Goal: Task Accomplishment & Management: Manage account settings

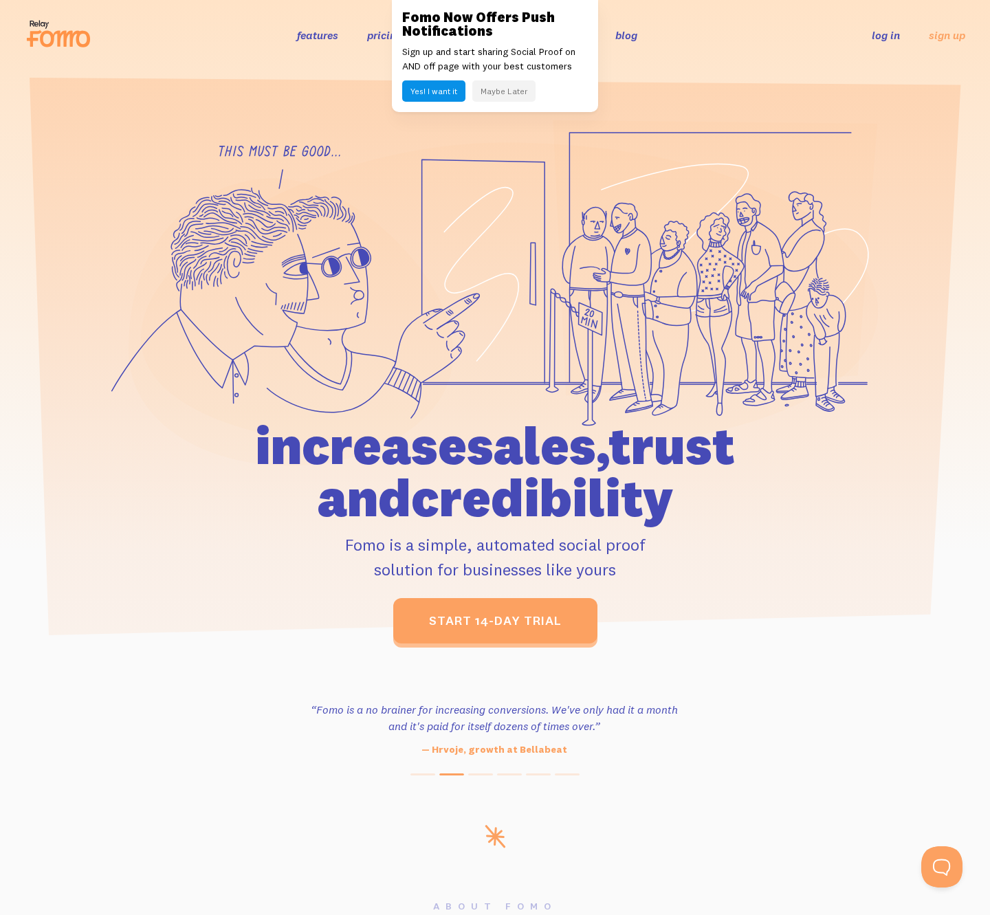
click at [888, 35] on link "log in" at bounding box center [886, 35] width 28 height 14
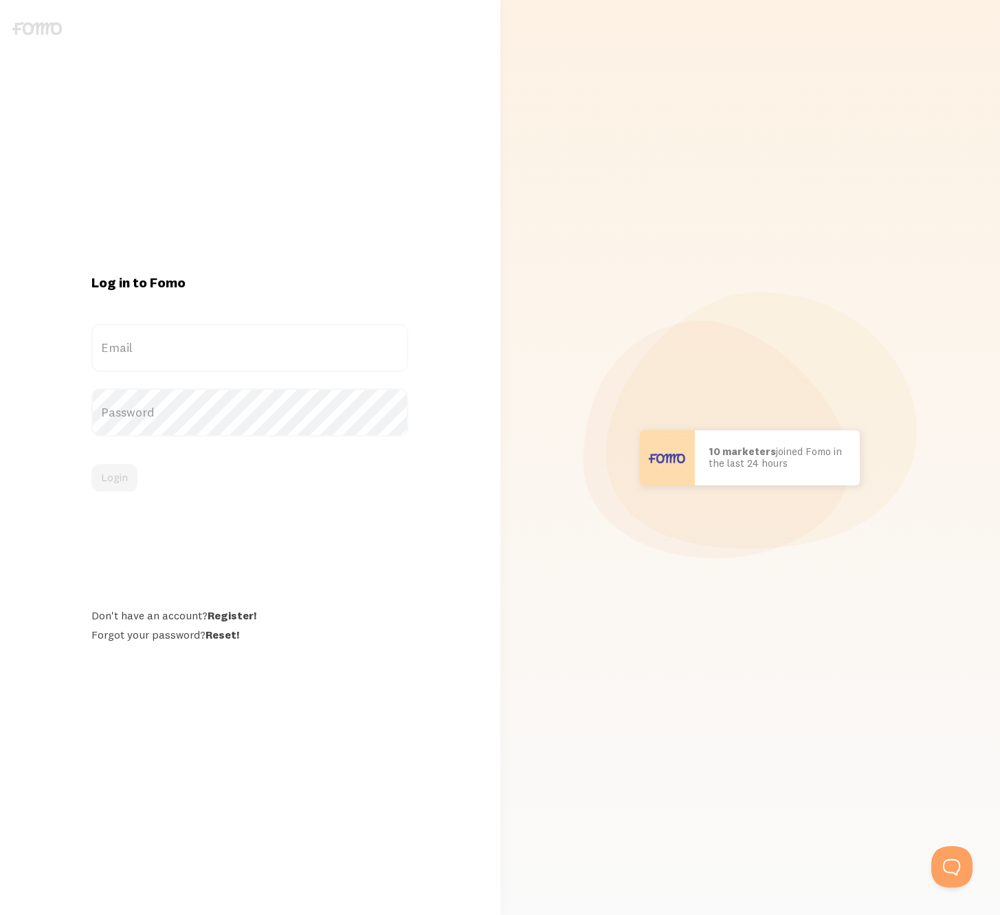
click at [138, 346] on label "Email" at bounding box center [249, 348] width 317 height 48
click at [138, 346] on input "Email" at bounding box center [249, 348] width 317 height 48
type input "dev@goldbely.com"
click at [118, 479] on button "Login" at bounding box center [114, 478] width 46 height 28
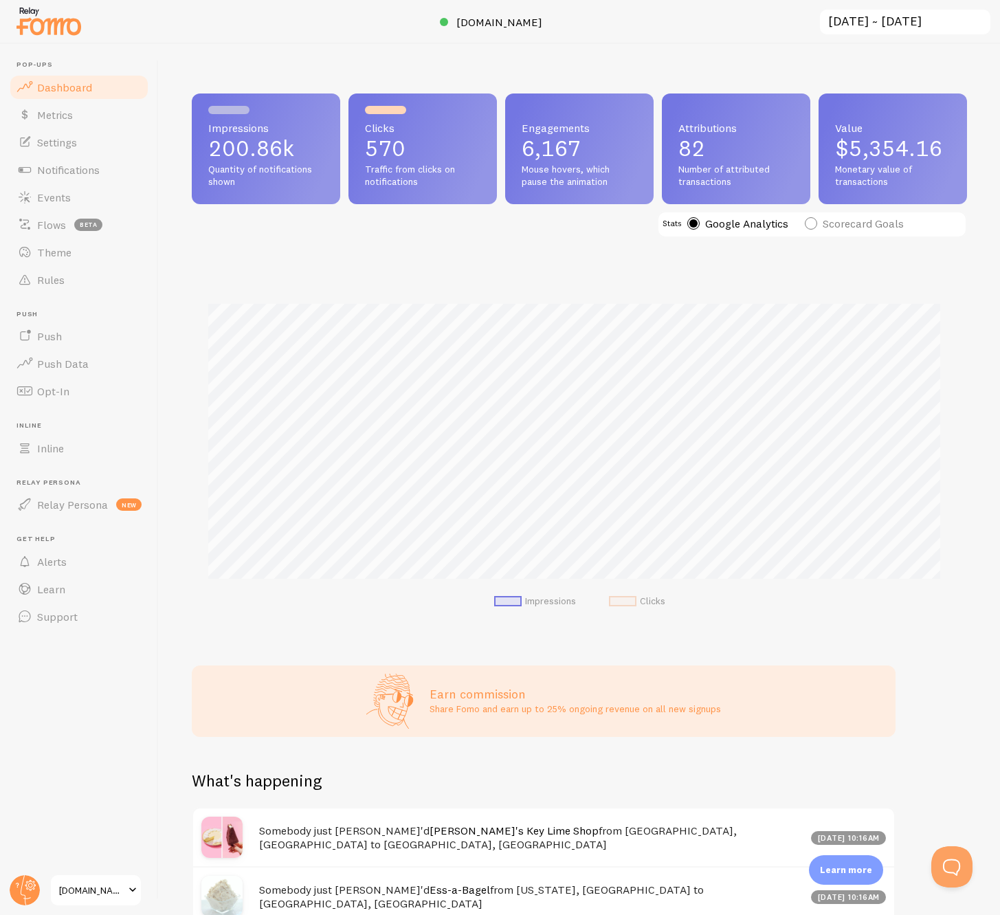
scroll to position [361, 765]
click at [130, 891] on span at bounding box center [132, 890] width 17 height 17
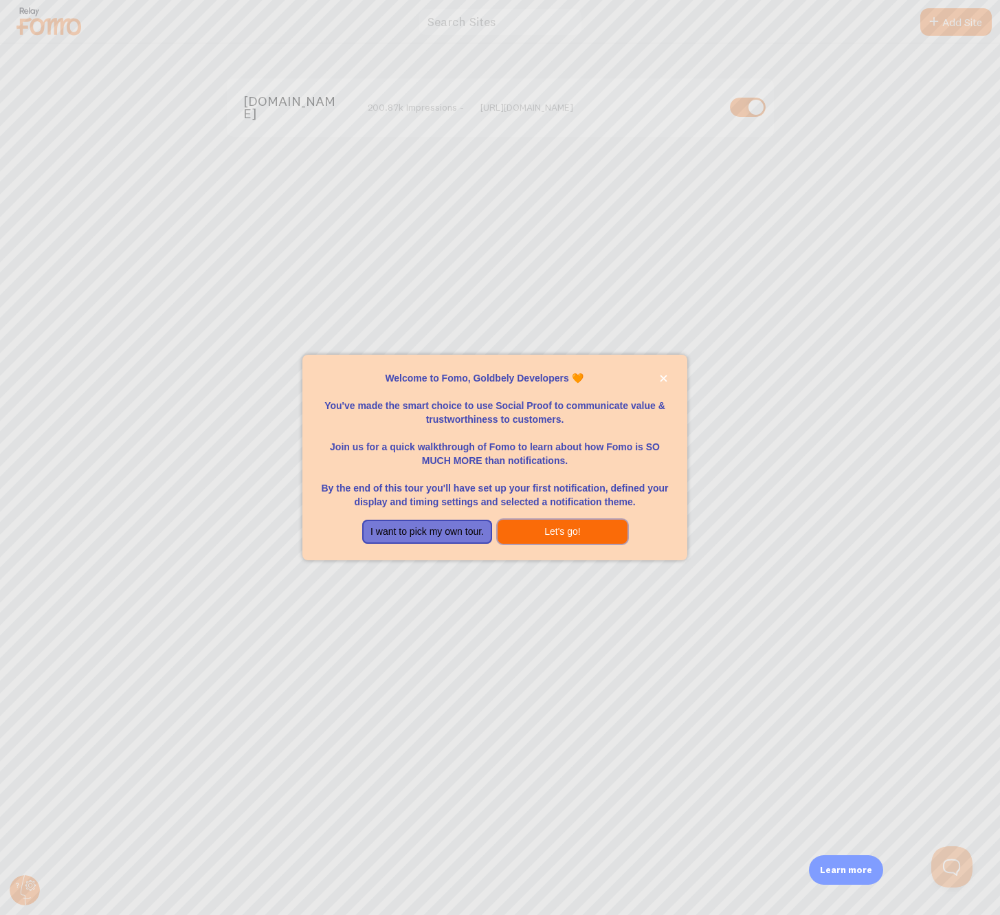
click at [540, 535] on button "Let's go!" at bounding box center [563, 532] width 130 height 25
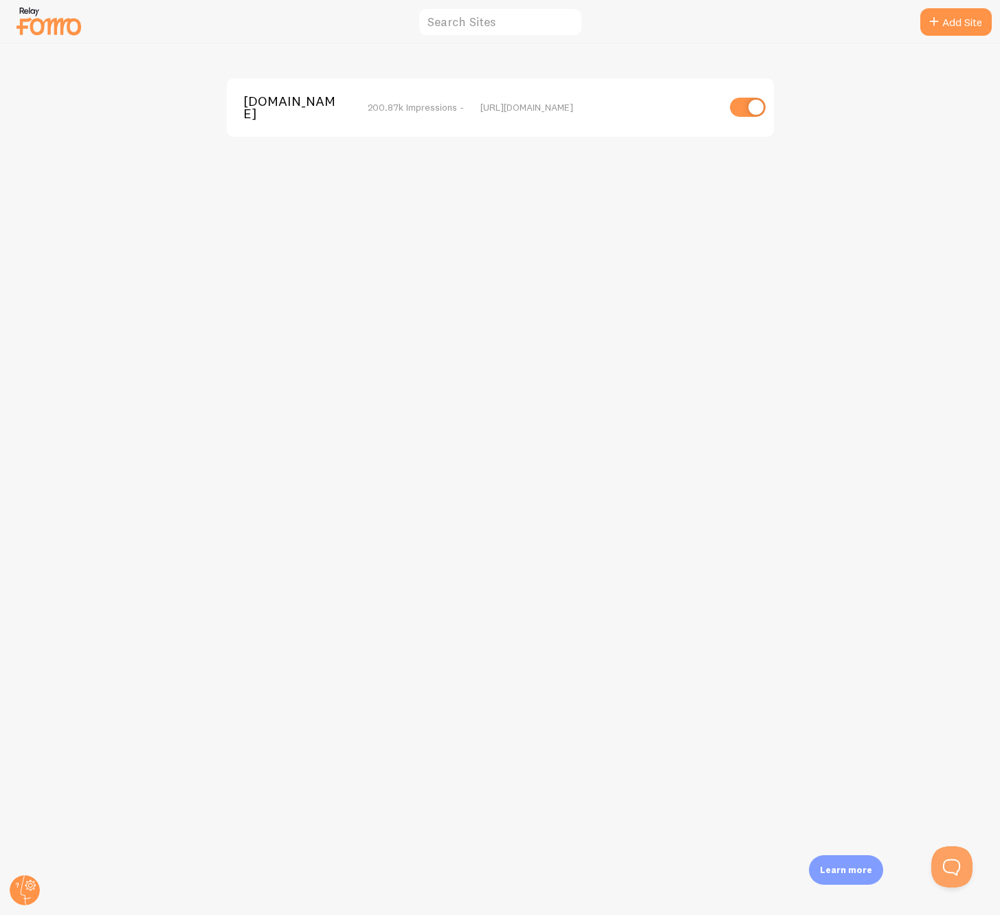
click at [310, 111] on span "Goldbelly.com" at bounding box center [298, 107] width 111 height 25
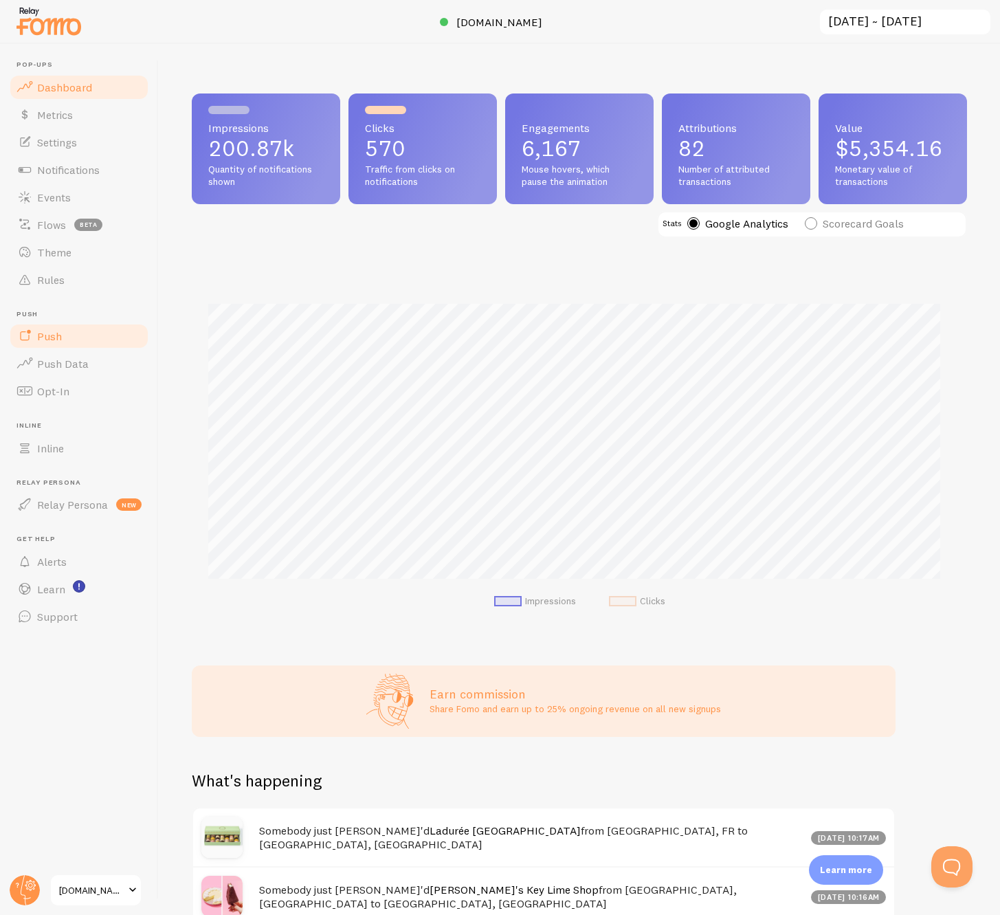
scroll to position [361, 765]
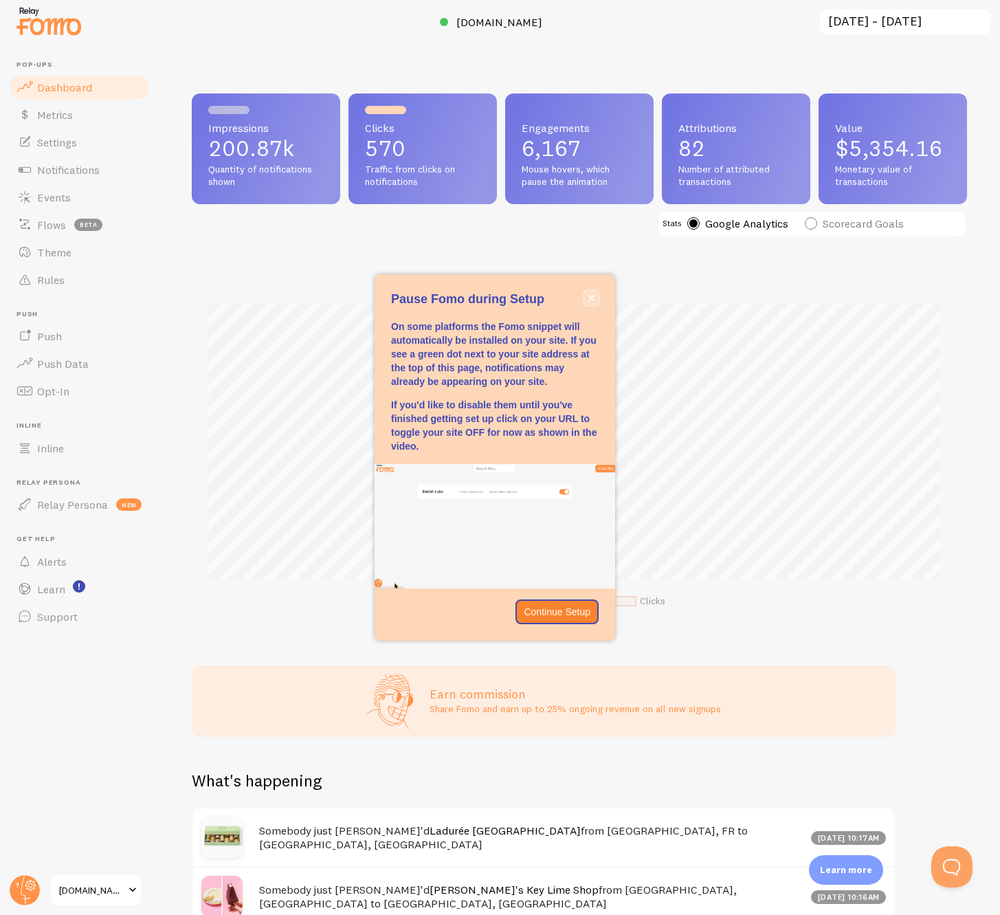
click at [593, 296] on icon "close," at bounding box center [592, 298] width 7 height 7
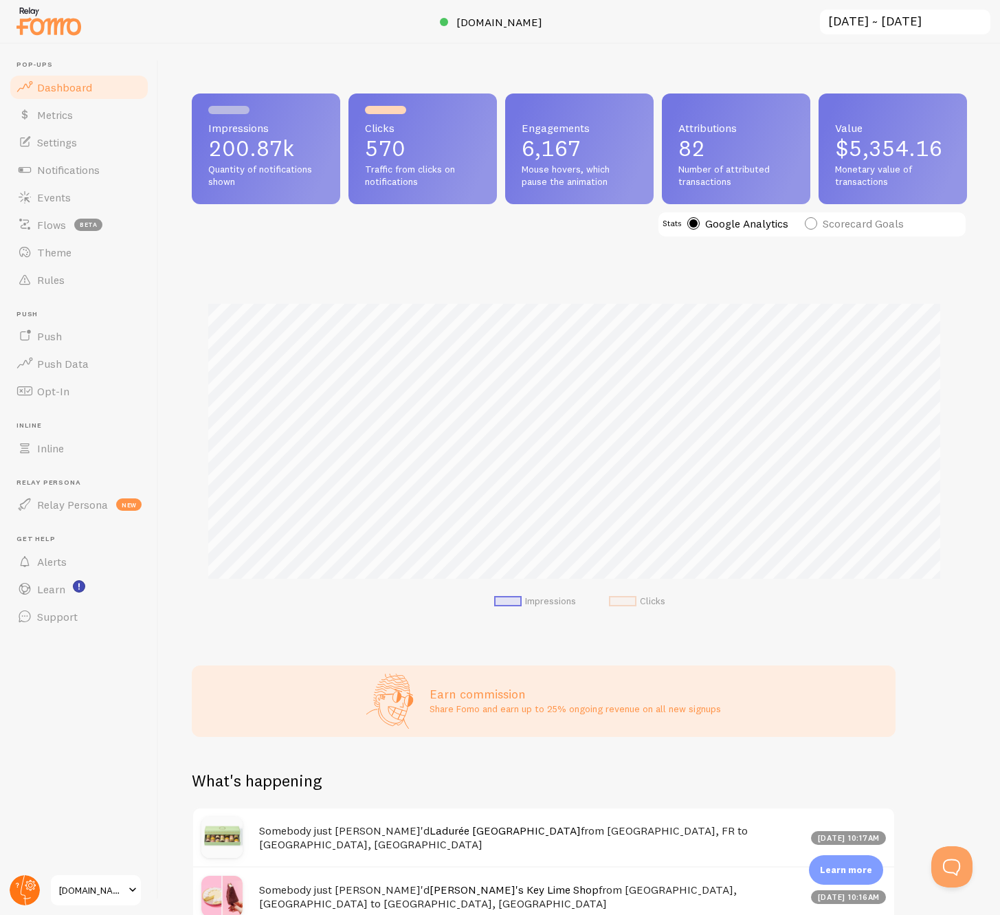
click at [30, 888] on circle at bounding box center [25, 890] width 30 height 30
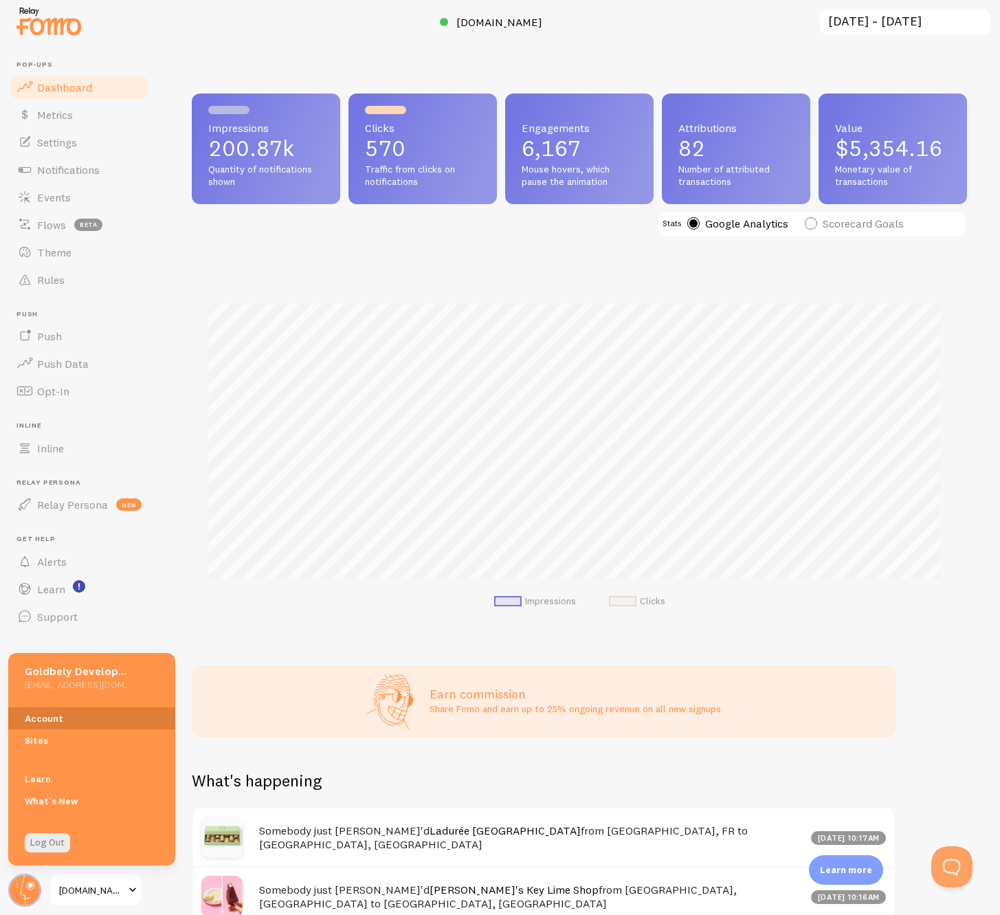
click at [48, 719] on link "Account" at bounding box center [91, 719] width 167 height 22
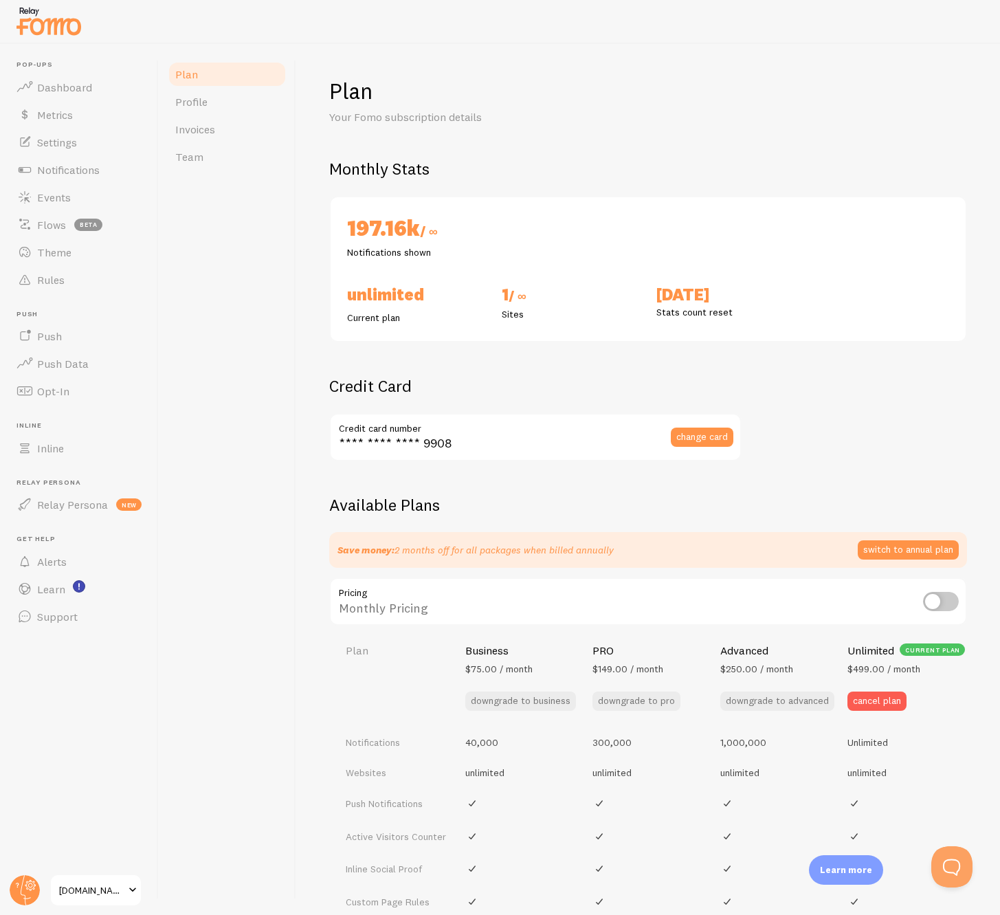
checkbox input "true"
click at [293, 505] on div "Plan Profile Invoices Team" at bounding box center [228, 479] width 138 height 871
click at [207, 123] on span "Invoices" at bounding box center [195, 129] width 40 height 14
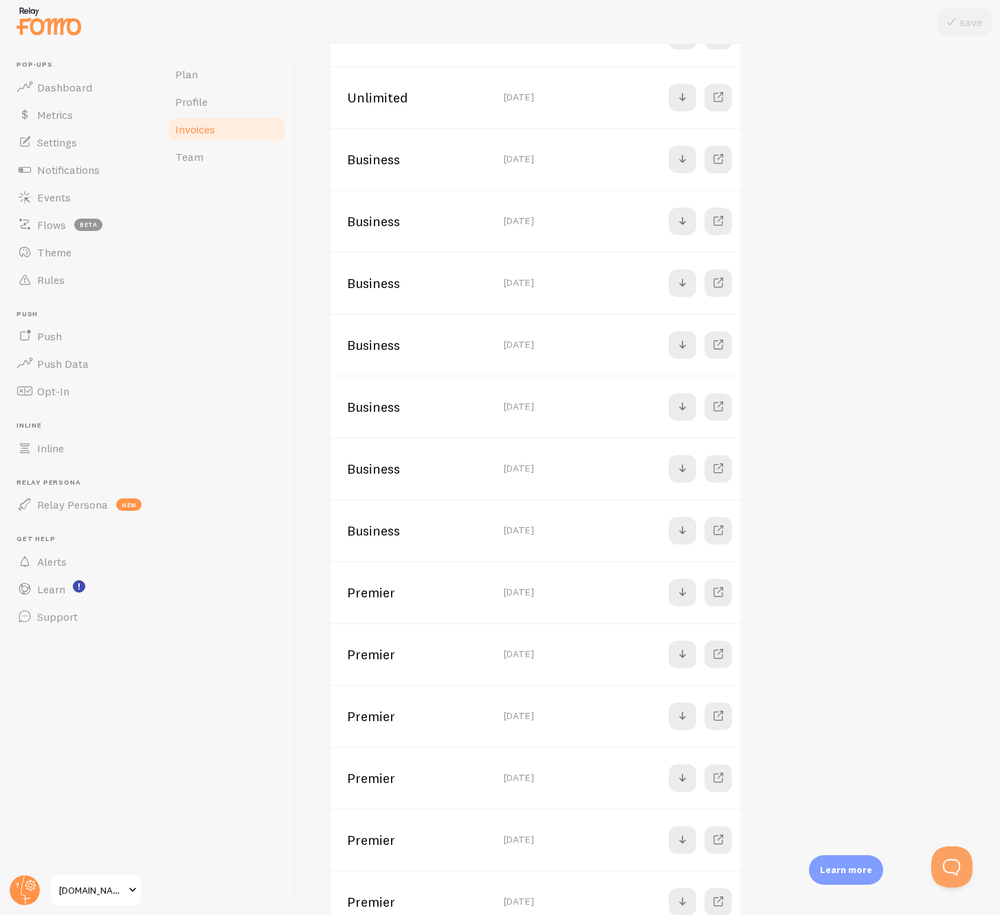
scroll to position [1410, 0]
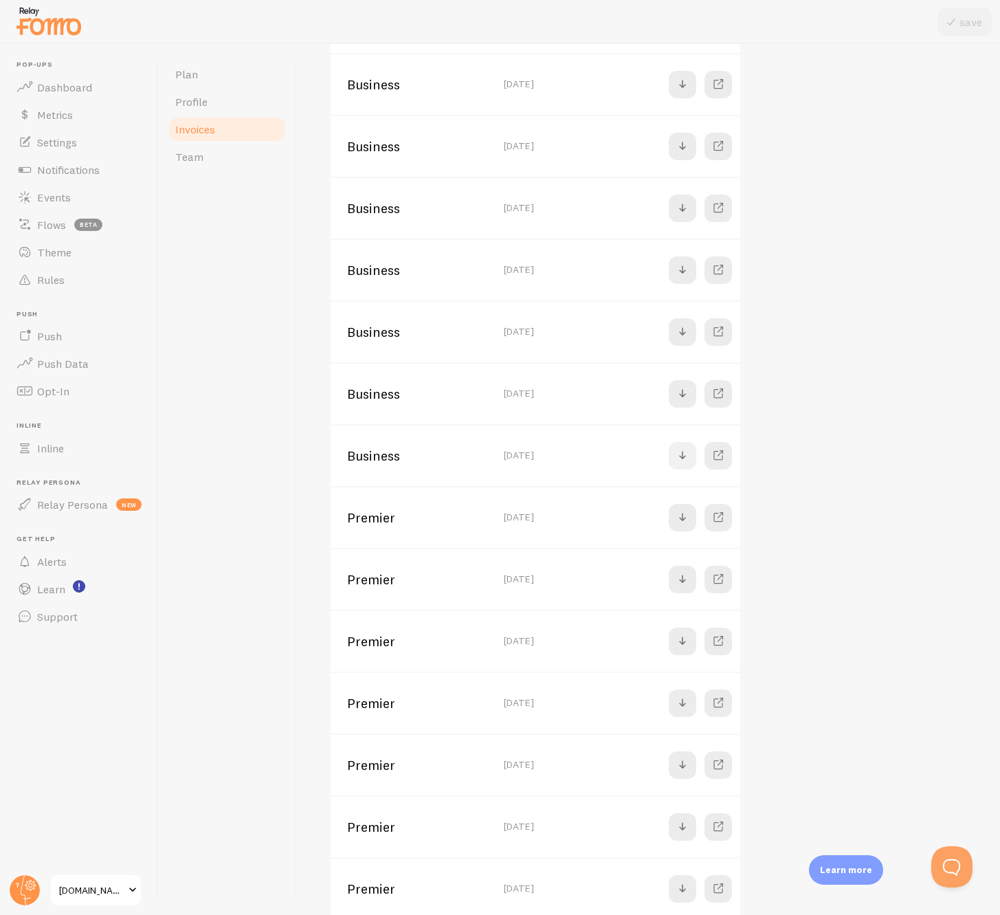
click at [685, 452] on span at bounding box center [683, 456] width 17 height 17
click at [683, 395] on span at bounding box center [683, 394] width 17 height 17
click at [677, 329] on span at bounding box center [683, 332] width 17 height 17
click at [681, 271] on span at bounding box center [683, 270] width 17 height 17
click at [683, 211] on span at bounding box center [683, 208] width 17 height 17
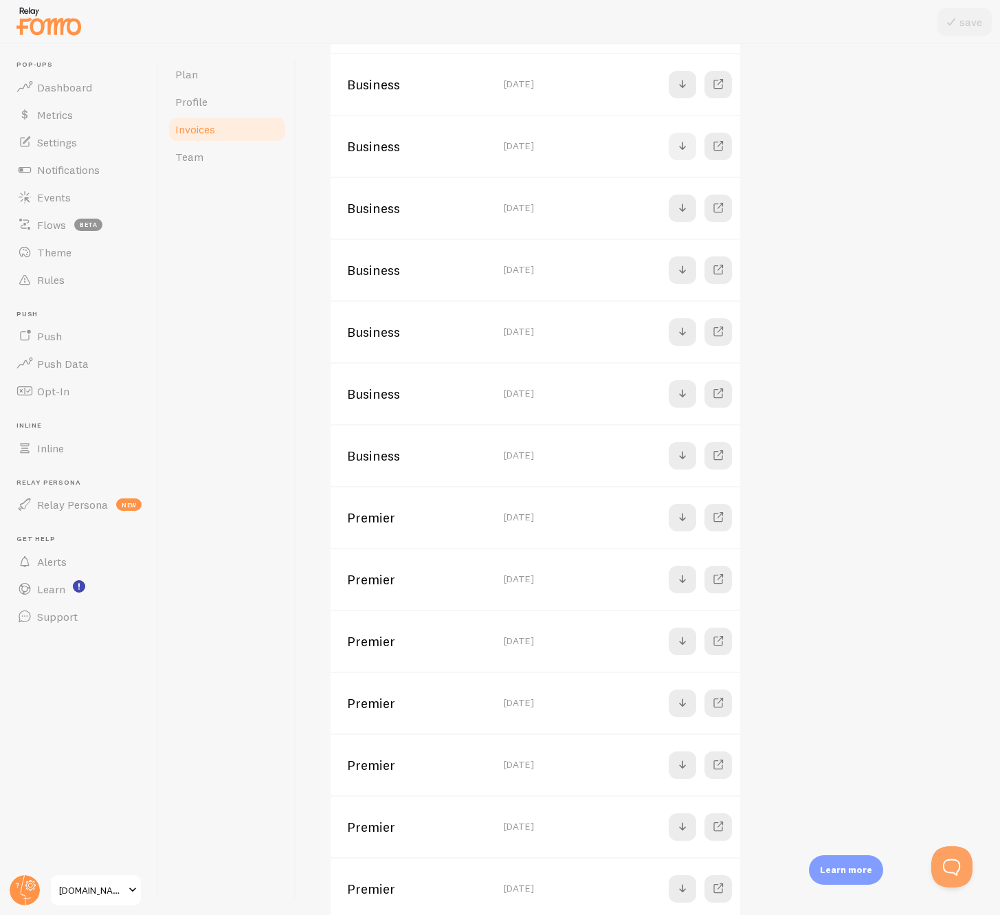
click at [678, 140] on span at bounding box center [683, 146] width 17 height 17
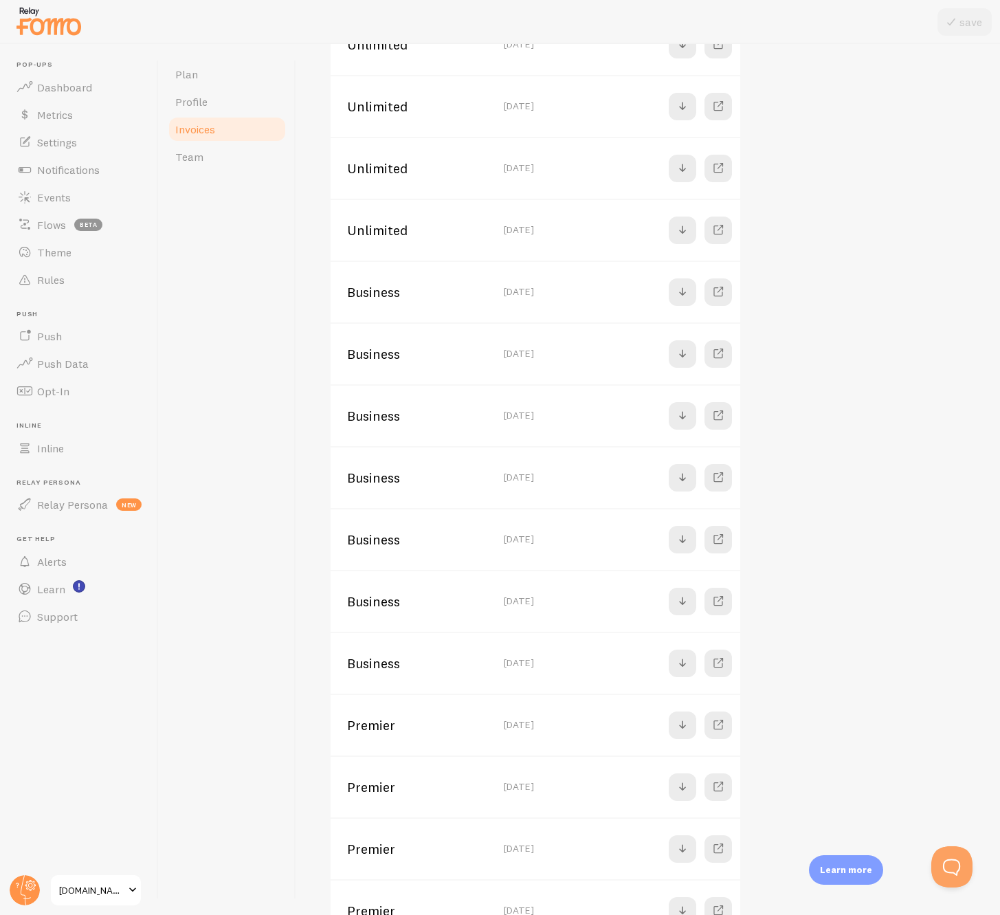
scroll to position [1200, 0]
click at [690, 296] on span at bounding box center [683, 294] width 17 height 17
click at [686, 231] on span at bounding box center [683, 232] width 17 height 17
click at [719, 481] on span at bounding box center [718, 480] width 17 height 17
click at [716, 358] on span at bounding box center [718, 356] width 17 height 17
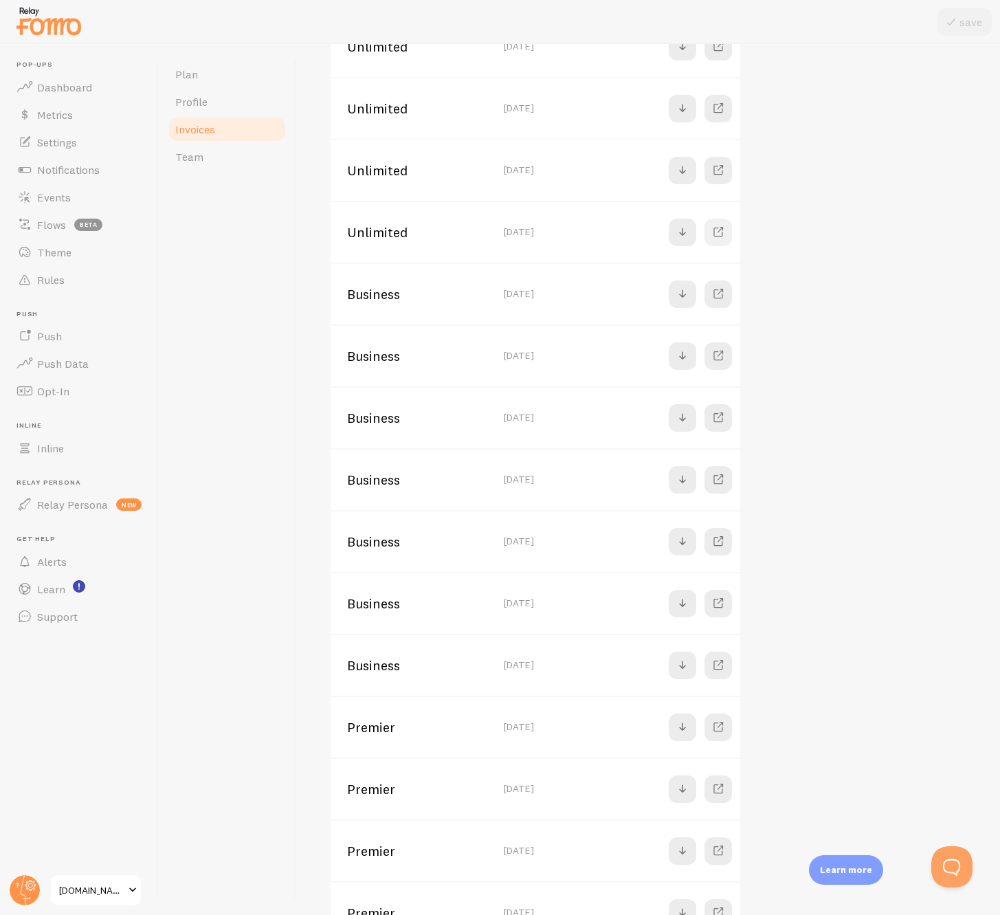
click at [720, 230] on span at bounding box center [718, 232] width 17 height 17
click at [719, 230] on span at bounding box center [718, 232] width 17 height 17
click at [719, 292] on span at bounding box center [718, 294] width 17 height 17
click at [716, 353] on span at bounding box center [718, 356] width 17 height 17
